Goal: Task Accomplishment & Management: Manage account settings

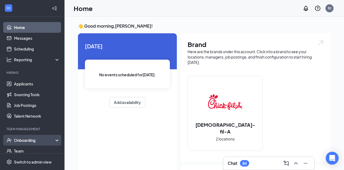
click at [30, 138] on div "Onboarding" at bounding box center [34, 140] width 41 height 5
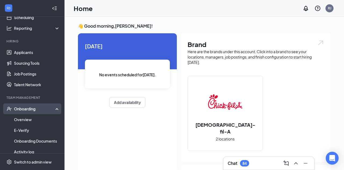
scroll to position [40, 0]
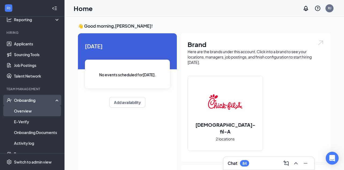
click at [30, 110] on link "Overview" at bounding box center [37, 111] width 46 height 11
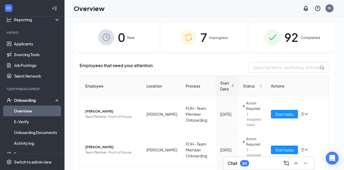
click at [204, 41] on span "7" at bounding box center [203, 37] width 7 height 19
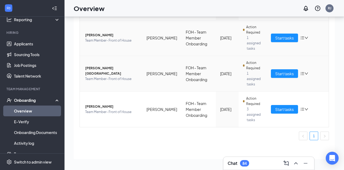
scroll to position [24, 0]
click at [101, 107] on span "[PERSON_NAME]" at bounding box center [111, 106] width 53 height 5
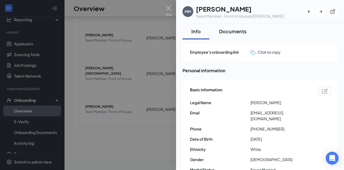
click at [240, 30] on div "Documents" at bounding box center [232, 31] width 27 height 7
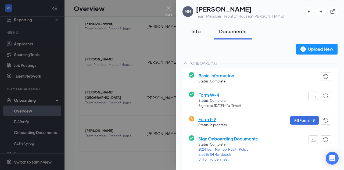
click at [199, 30] on div "Info" at bounding box center [196, 31] width 16 height 7
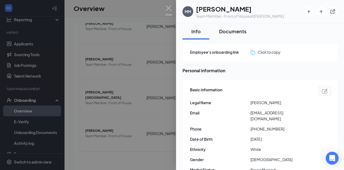
click at [229, 31] on div "Documents" at bounding box center [232, 31] width 27 height 7
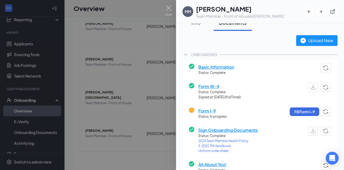
scroll to position [9, 0]
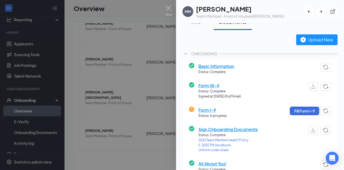
click at [230, 65] on span "Basic Information" at bounding box center [216, 66] width 36 height 7
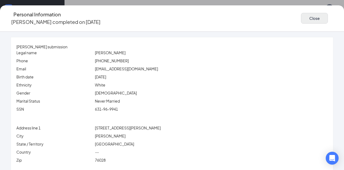
click at [309, 20] on button "Close" at bounding box center [314, 18] width 27 height 11
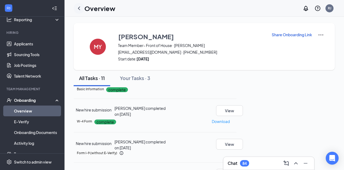
click at [77, 8] on icon "ChevronLeft" at bounding box center [79, 8] width 6 height 6
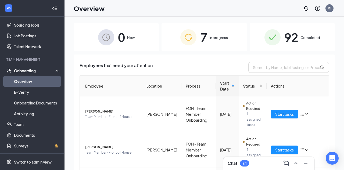
scroll to position [40, 0]
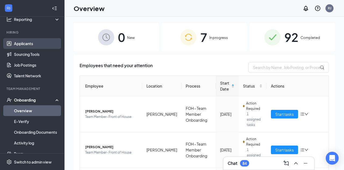
click at [28, 44] on link "Applicants" at bounding box center [37, 43] width 46 height 11
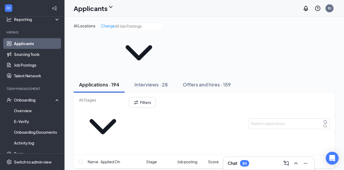
click at [131, 29] on input "text" at bounding box center [139, 26] width 48 height 6
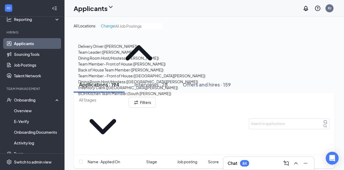
click at [122, 67] on div "Team Member- Front of House ([PERSON_NAME])" at bounding box center [121, 64] width 87 height 6
type input "Team Member- Front of House ([PERSON_NAME])"
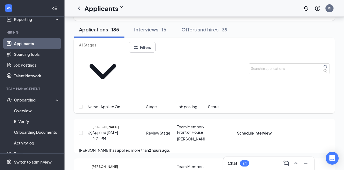
scroll to position [32, 0]
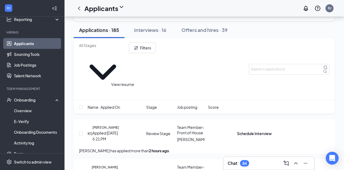
click at [121, 127] on icon "Document" at bounding box center [121, 127] width 0 height 0
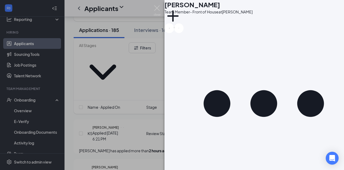
click at [147, 91] on div "KS [PERSON_NAME] Team Member- Front of House at [PERSON_NAME] Add a tag Applica…" at bounding box center [172, 85] width 344 height 170
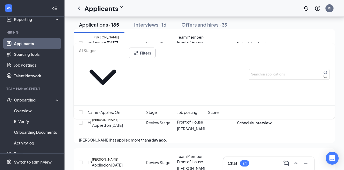
scroll to position [94, 0]
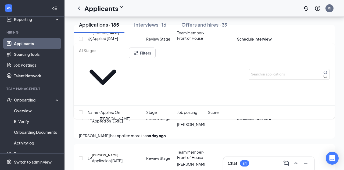
click at [119, 118] on h5 "[PERSON_NAME]" at bounding box center [105, 115] width 26 height 5
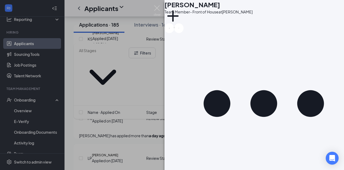
scroll to position [355, 0]
click at [142, 110] on div "[PERSON_NAME] [PERSON_NAME] Team Member- Front of House at [PERSON_NAME] Add a …" at bounding box center [172, 85] width 344 height 170
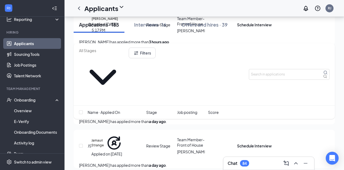
scroll to position [155, 0]
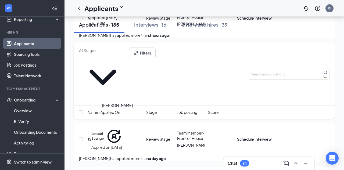
click at [118, 97] on h5 "[PERSON_NAME]" at bounding box center [105, 94] width 26 height 5
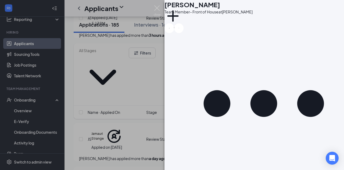
scroll to position [355, 0]
click at [180, 28] on icon "ArrowRight" at bounding box center [178, 28] width 1 height 1
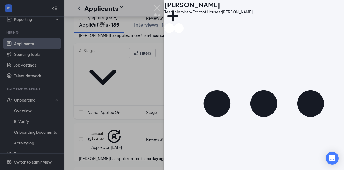
scroll to position [210, 0]
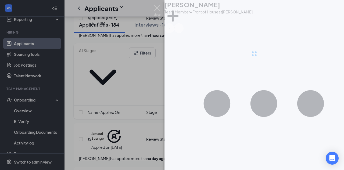
type input "Onsite Interview (next stage)"
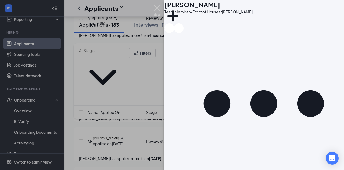
scroll to position [230, 0]
type input "Onsite Interview (next stage)"
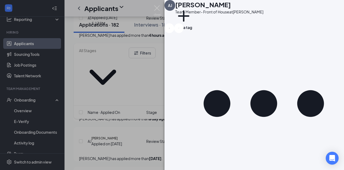
scroll to position [149, 0]
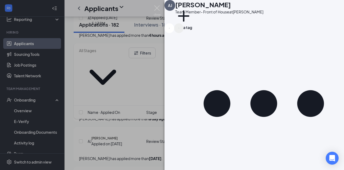
click at [179, 28] on icon "ArrowRight" at bounding box center [178, 28] width 1 height 1
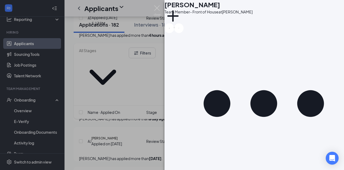
scroll to position [390, 0]
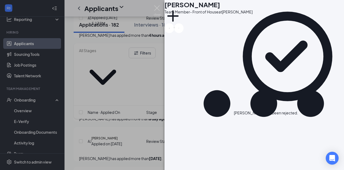
click at [303, 112] on icon "Cross" at bounding box center [301, 113] width 3 height 3
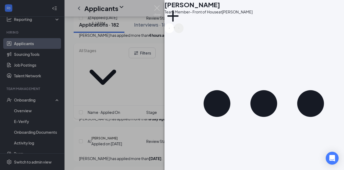
click at [180, 28] on icon "ArrowRight" at bounding box center [178, 28] width 1 height 1
click at [179, 28] on icon "ArrowRight" at bounding box center [178, 28] width 1 height 1
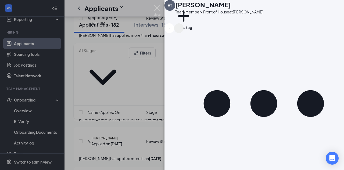
click at [179, 28] on icon "ArrowRight" at bounding box center [178, 28] width 1 height 1
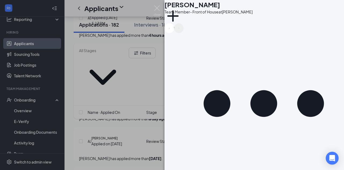
click at [179, 28] on icon "ArrowRight" at bounding box center [178, 28] width 1 height 1
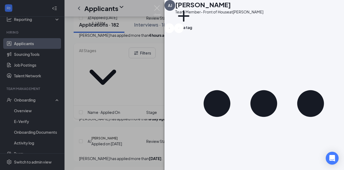
click at [155, 41] on div "[PERSON_NAME] [PERSON_NAME] Team Member- Front of House at [PERSON_NAME] Add a …" at bounding box center [172, 85] width 344 height 170
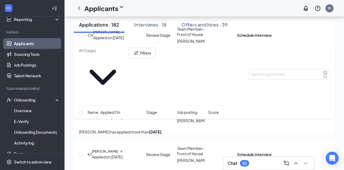
scroll to position [537, 0]
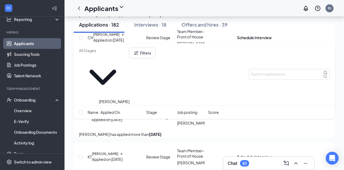
click at [113, 37] on h5 "[PERSON_NAME]" at bounding box center [106, 34] width 26 height 5
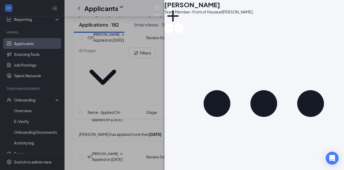
scroll to position [185, 0]
click at [180, 28] on icon "ArrowRight" at bounding box center [178, 28] width 1 height 1
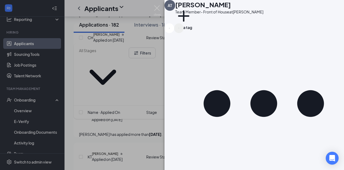
click at [180, 28] on icon "ArrowRight" at bounding box center [178, 28] width 1 height 1
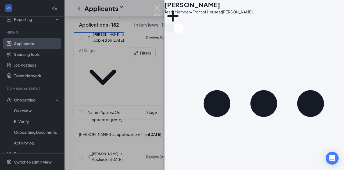
click at [170, 28] on icon "ArrowLeftNew" at bounding box center [169, 28] width 1 height 1
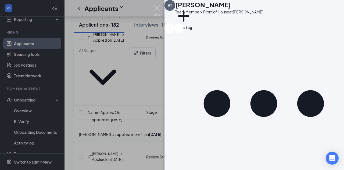
scroll to position [203, 0]
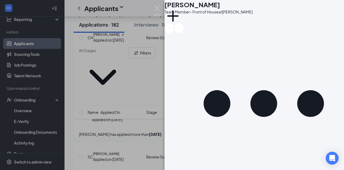
scroll to position [390, 0]
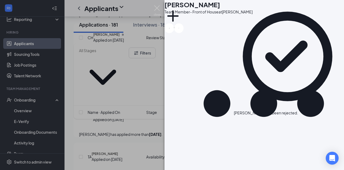
click at [303, 112] on icon "Cross" at bounding box center [301, 113] width 3 height 3
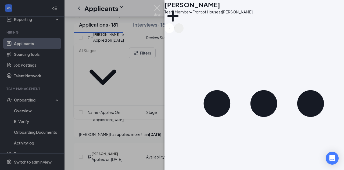
click at [180, 28] on icon "ArrowRight" at bounding box center [178, 28] width 1 height 1
click at [179, 28] on icon "ArrowRight" at bounding box center [178, 28] width 1 height 1
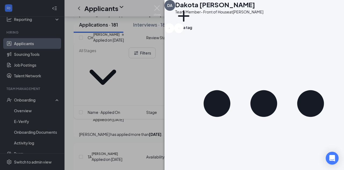
drag, startPoint x: 241, startPoint y: 9, endPoint x: 240, endPoint y: 16, distance: 6.5
click at [240, 16] on div "[PERSON_NAME] Team Member- Front of House at [PERSON_NAME] Add a tag" at bounding box center [219, 11] width 88 height 23
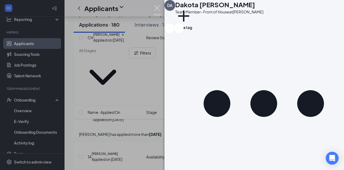
click at [155, 7] on img at bounding box center [157, 10] width 7 height 10
